Goal: Find specific page/section: Find specific page/section

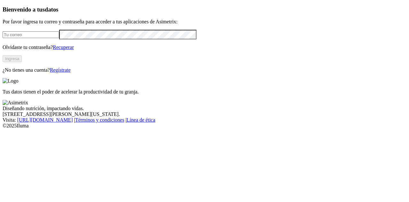
type input "[PERSON_NAME][EMAIL_ADDRESS][DOMAIN_NAME]"
click at [22, 62] on button "Ingresa" at bounding box center [12, 58] width 19 height 7
